Goal: Find specific fact: Find specific fact

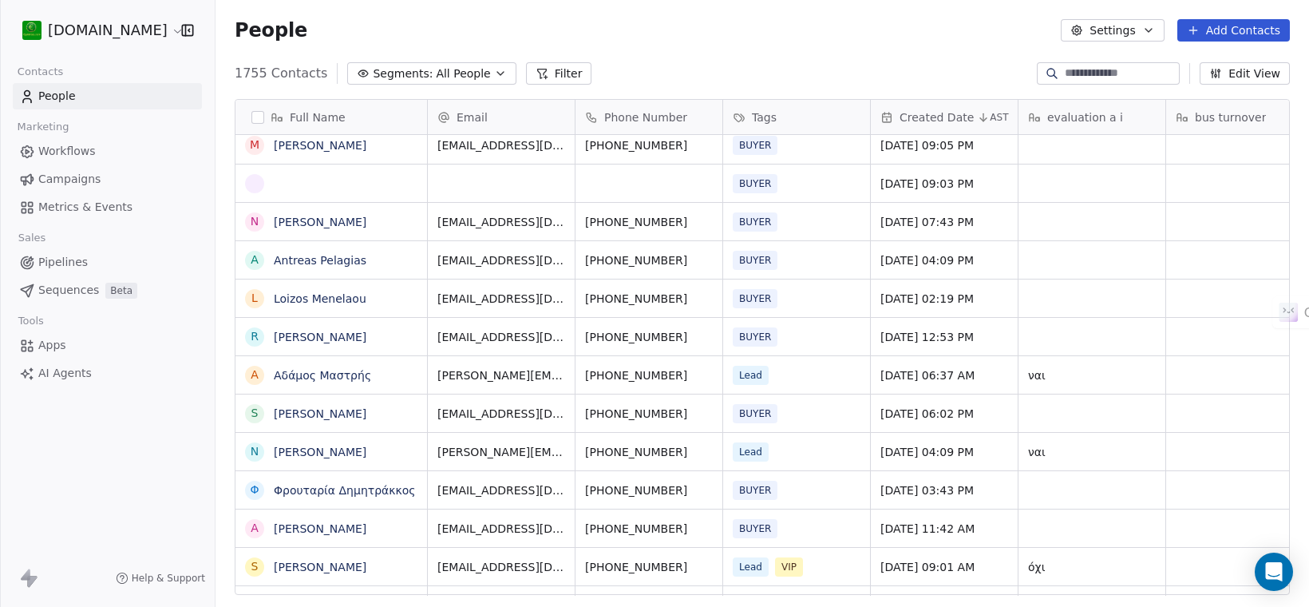
click at [1067, 76] on input at bounding box center [1121, 73] width 112 height 16
paste input "**********"
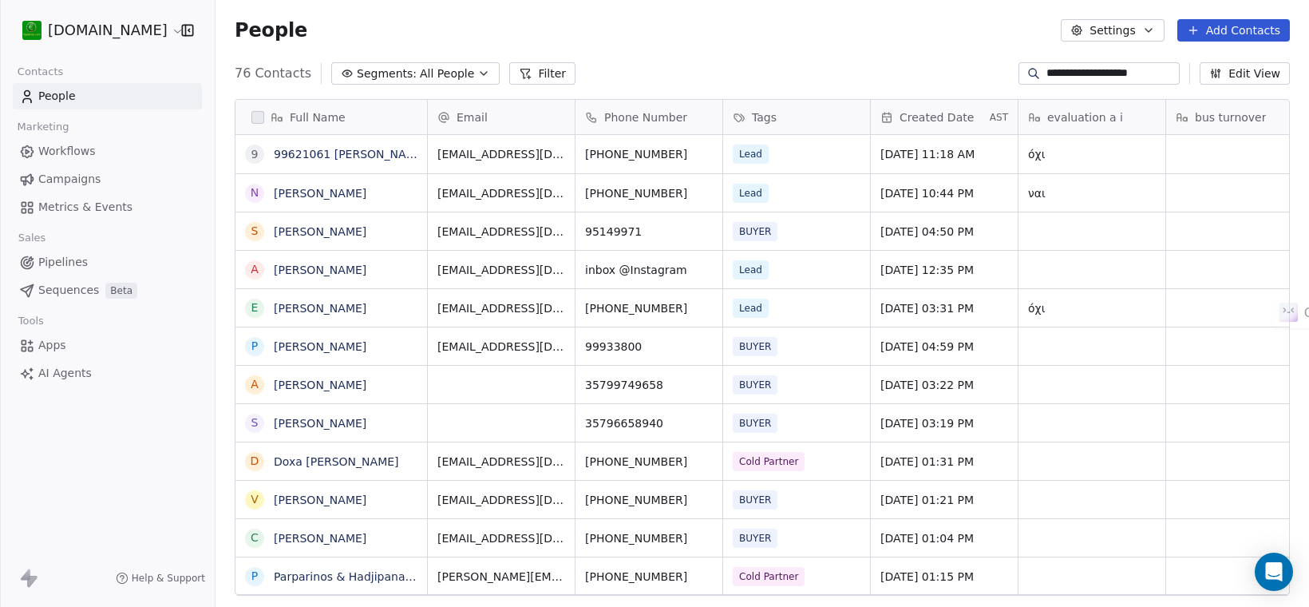
scroll to position [16, 16]
type input "**********"
click at [380, 148] on link "99621061 [PERSON_NAME]" at bounding box center [350, 154] width 153 height 13
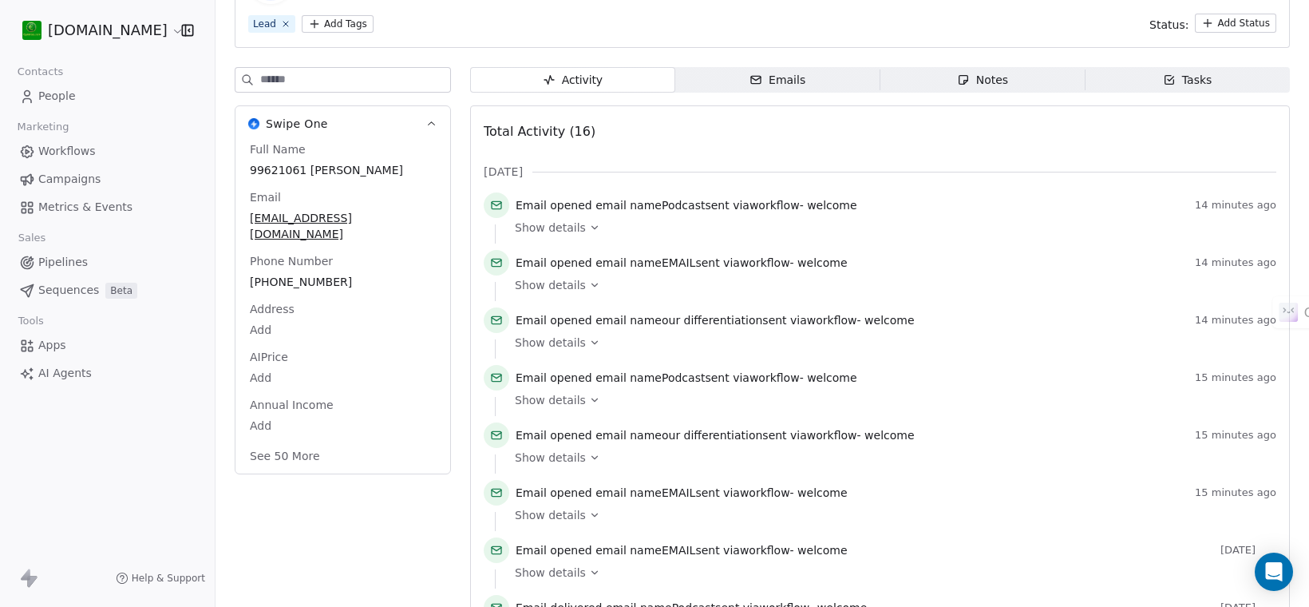
click at [596, 84] on div "Activity" at bounding box center [572, 80] width 61 height 17
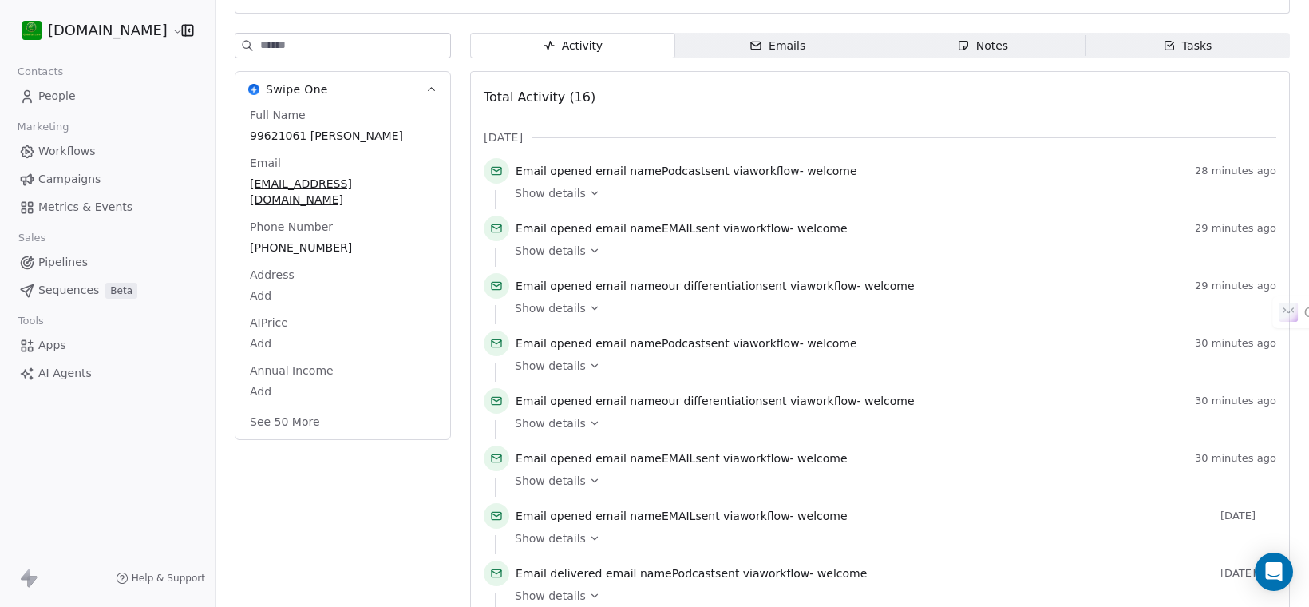
scroll to position [200, 0]
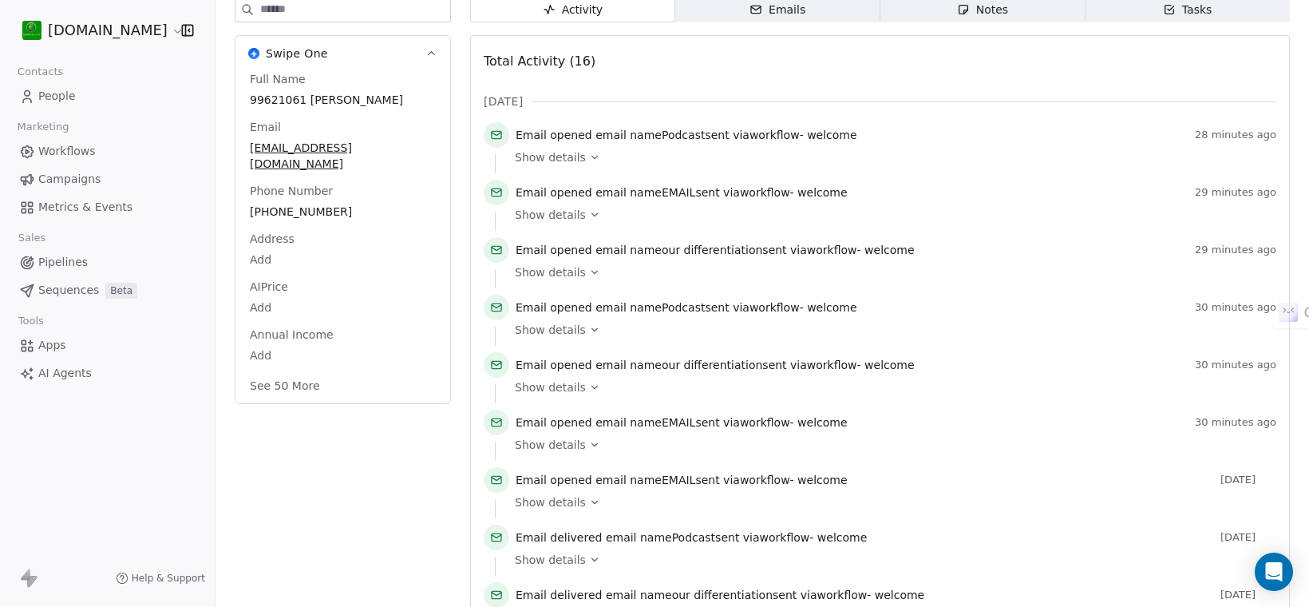
click at [308, 378] on button "See 50 More" at bounding box center [284, 385] width 89 height 29
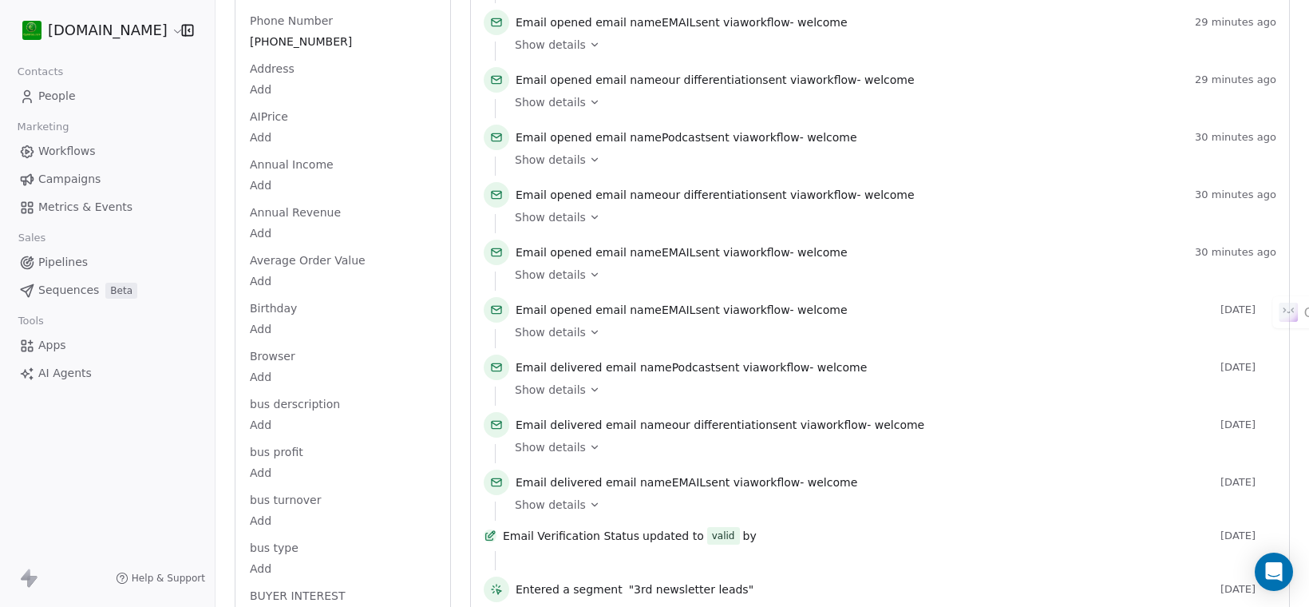
scroll to position [0, 0]
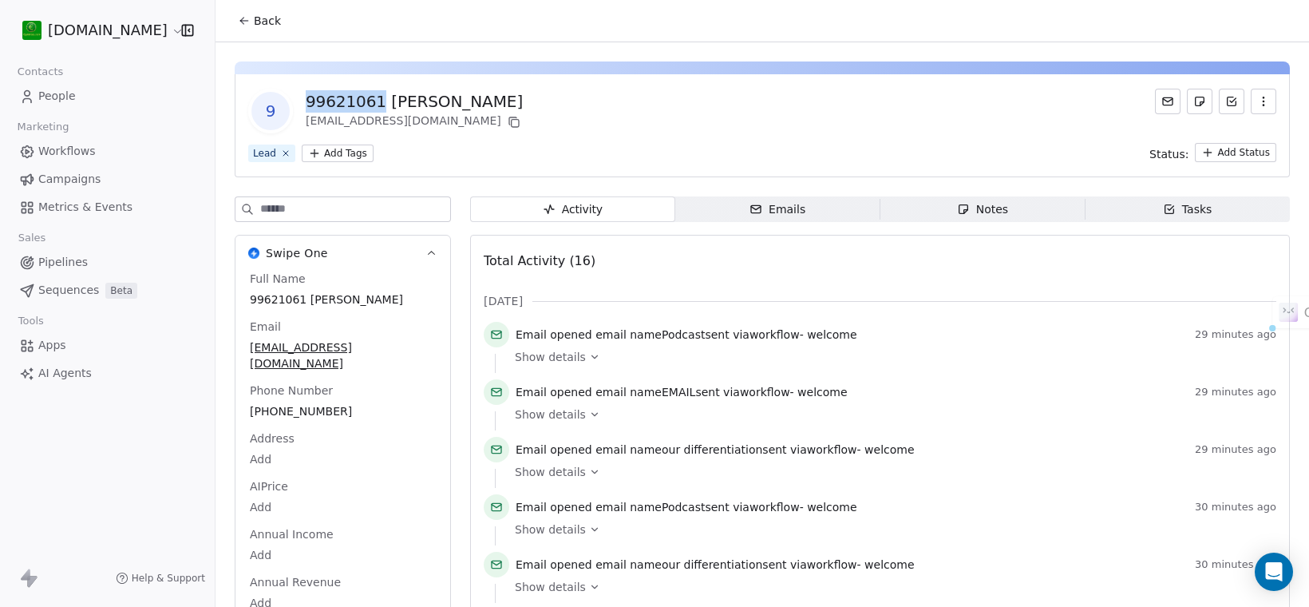
drag, startPoint x: 374, startPoint y: 93, endPoint x: 297, endPoint y: 97, distance: 76.7
click at [297, 97] on div "9 99621061 [PERSON_NAME] [EMAIL_ADDRESS][DOMAIN_NAME]" at bounding box center [385, 111] width 275 height 45
copy div "99621061"
click at [52, 92] on span "People" at bounding box center [57, 96] width 38 height 17
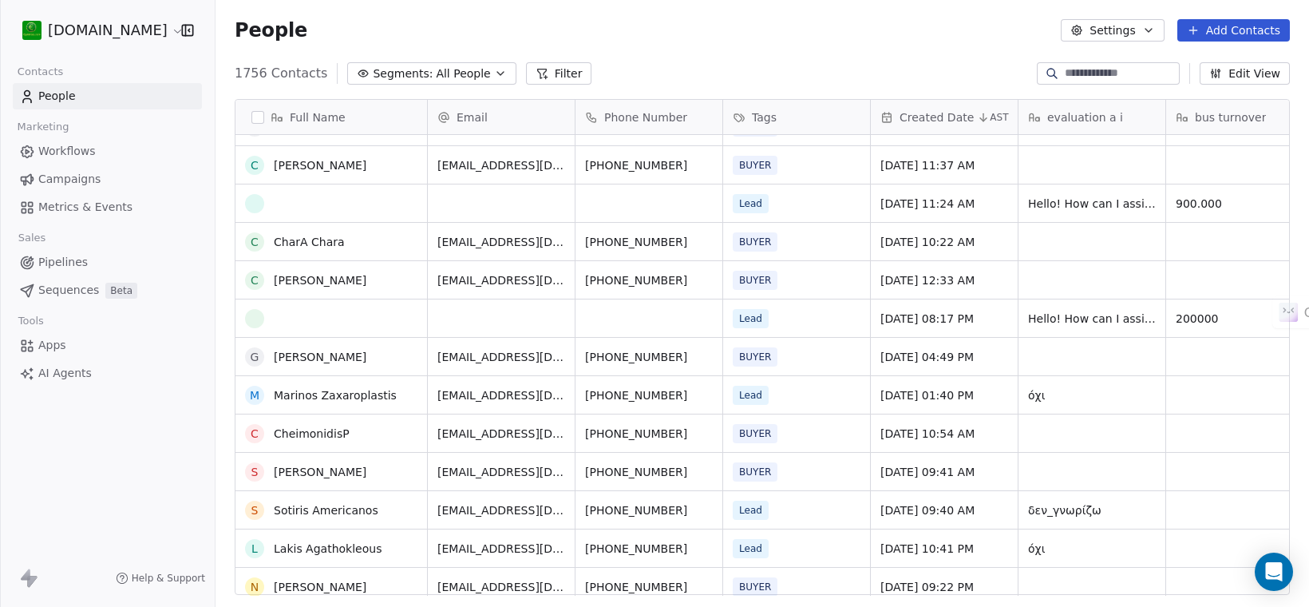
scroll to position [200, 0]
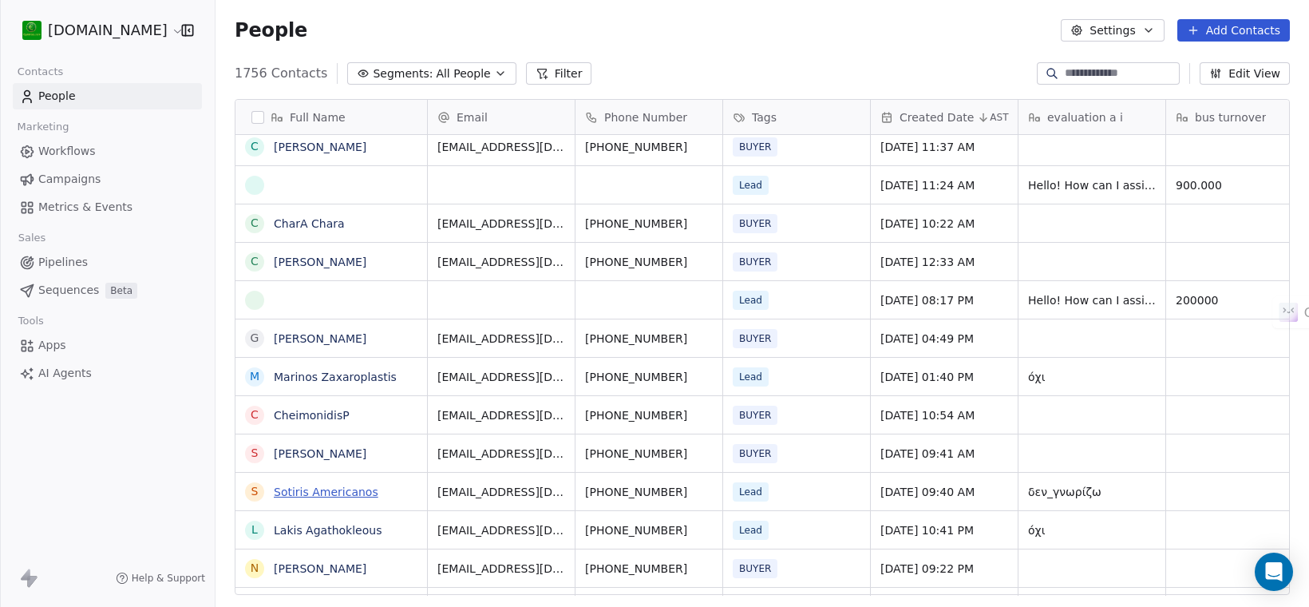
click at [341, 492] on link "Sotiris Americanos" at bounding box center [326, 491] width 105 height 13
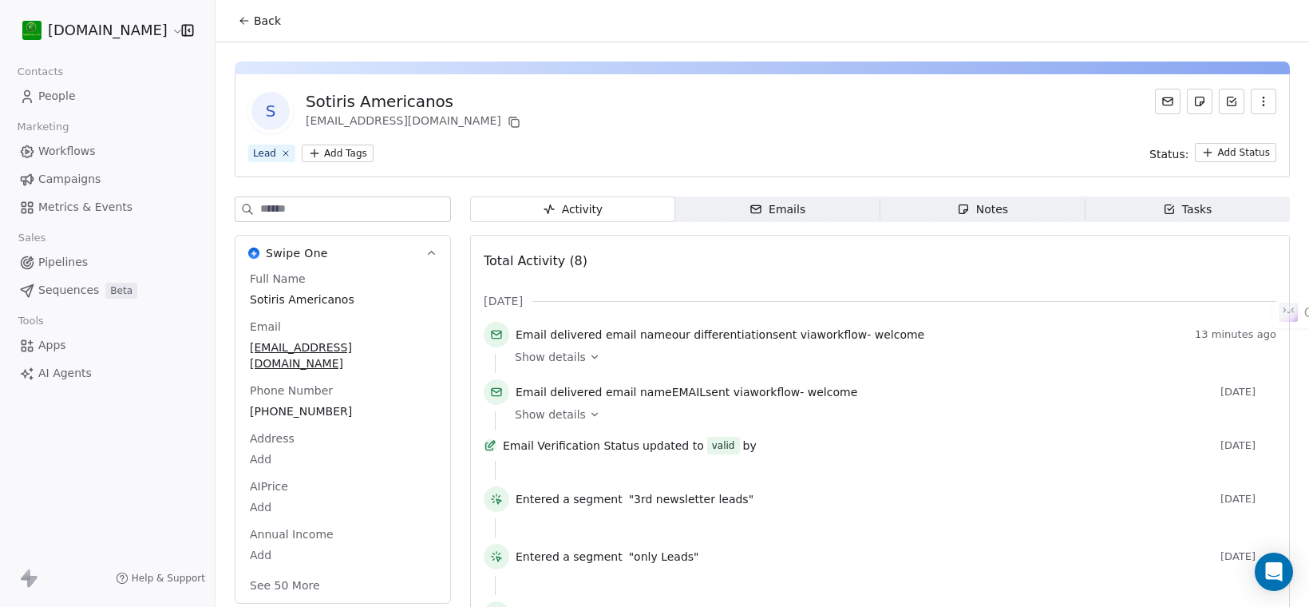
click at [552, 200] on span "Activity Activity" at bounding box center [572, 209] width 205 height 26
